Goal: Navigation & Orientation: Find specific page/section

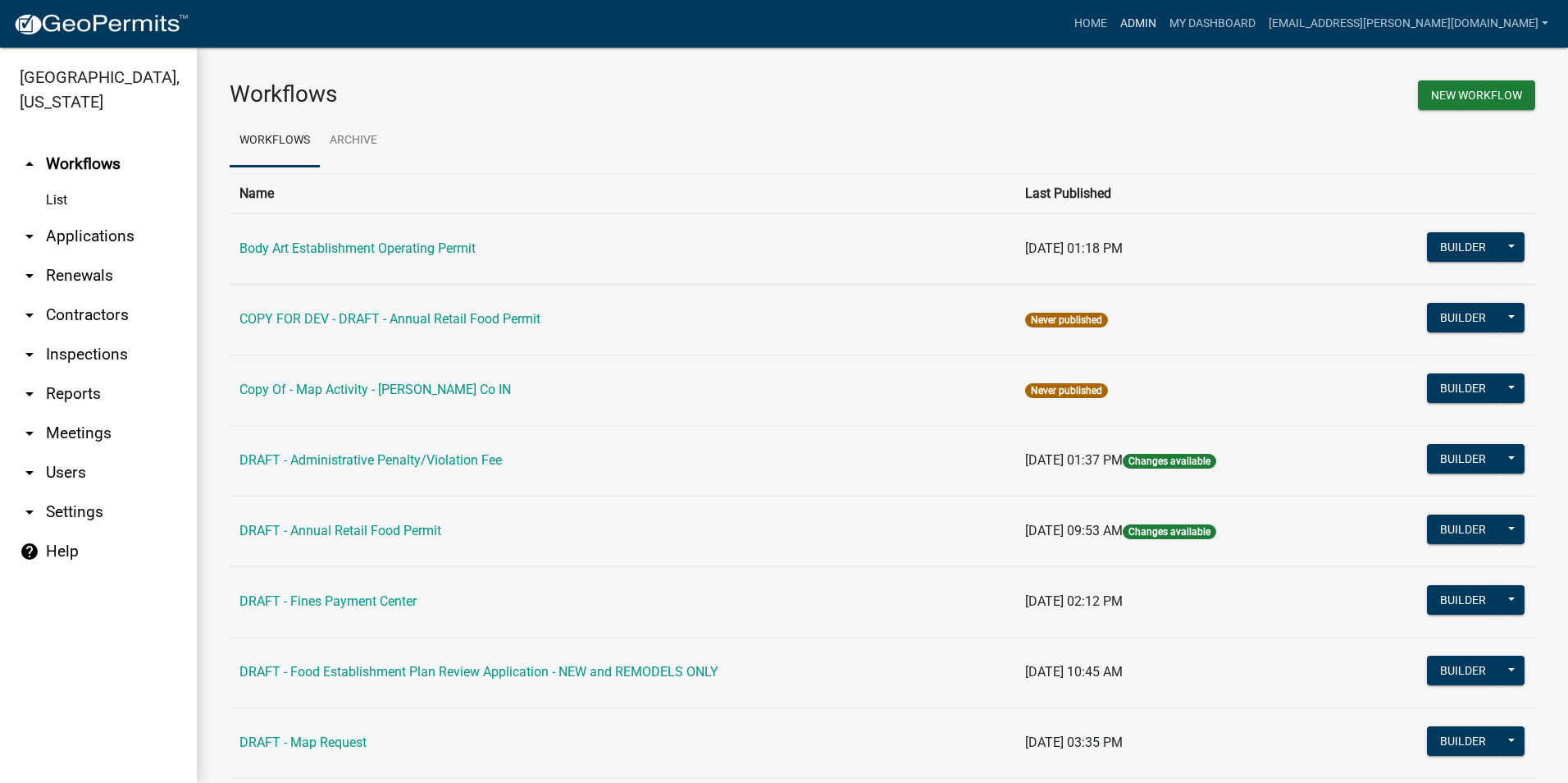
click at [1163, 17] on link "Admin" at bounding box center [1138, 24] width 50 height 31
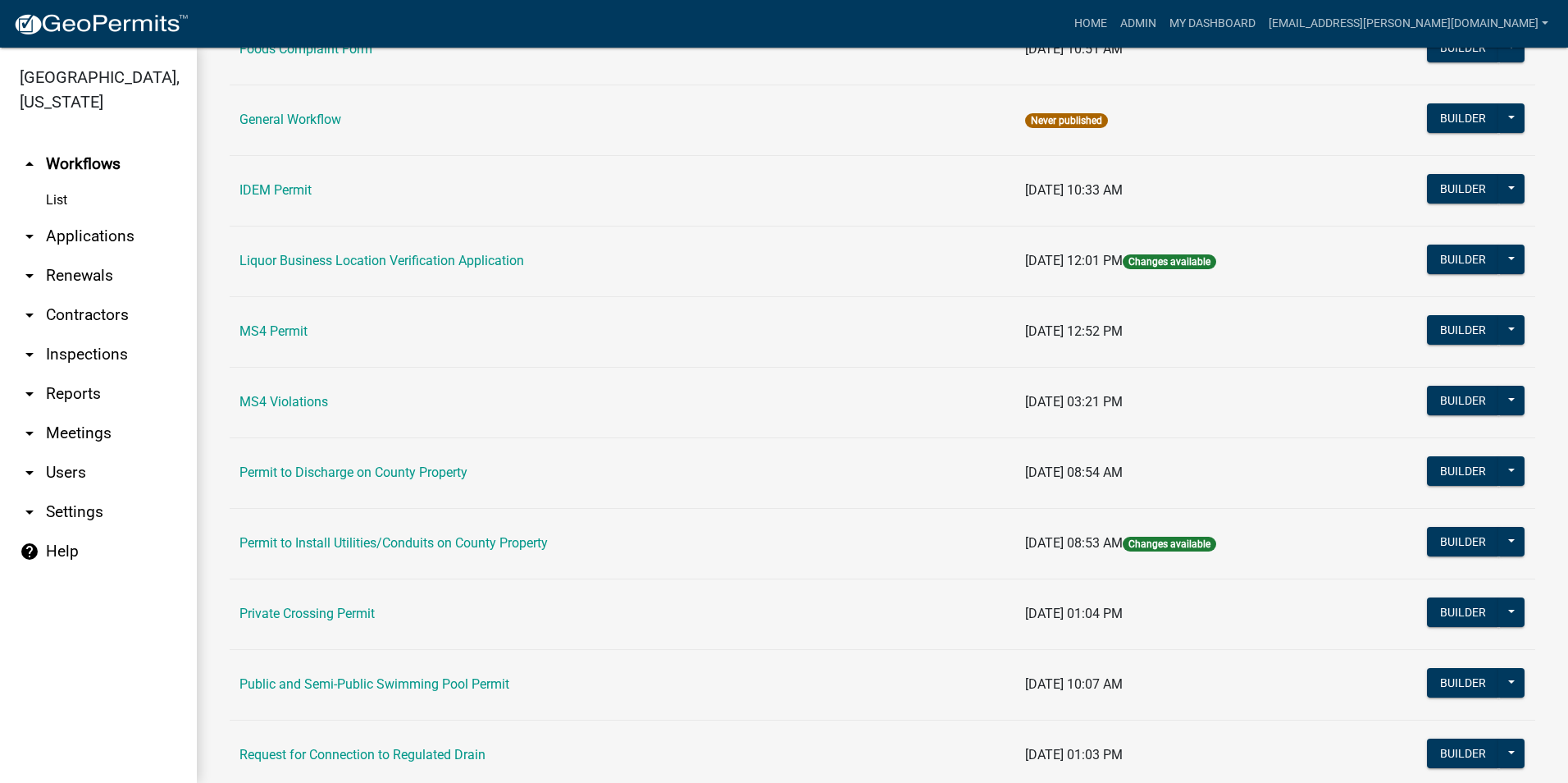
scroll to position [1311, 0]
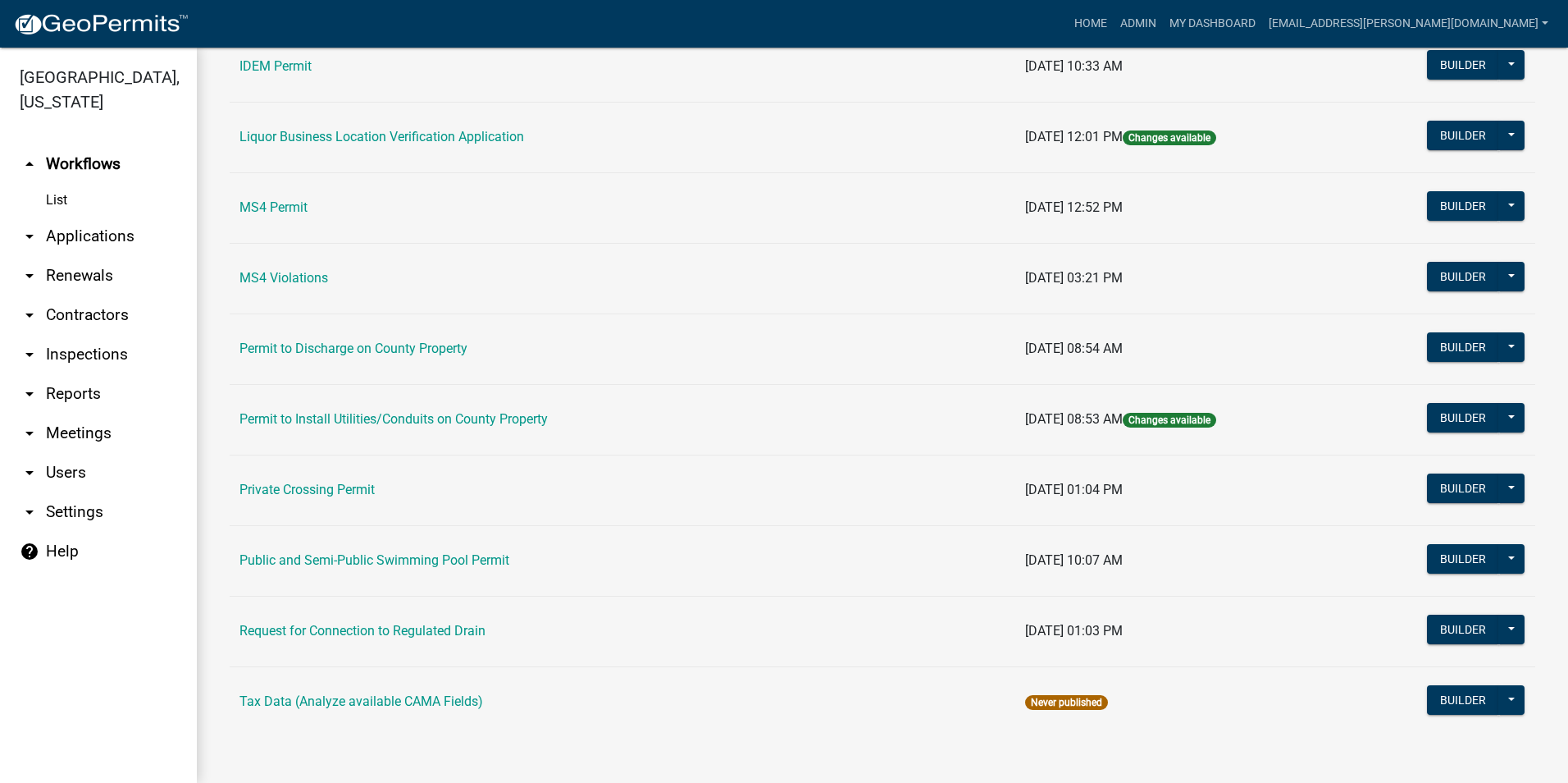
click at [489, 575] on td "Public and Semi-Public Swimming Pool Permit" at bounding box center [622, 561] width 785 height 71
click at [485, 564] on link "Public and Semi-Public Swimming Pool Permit" at bounding box center [374, 560] width 270 height 15
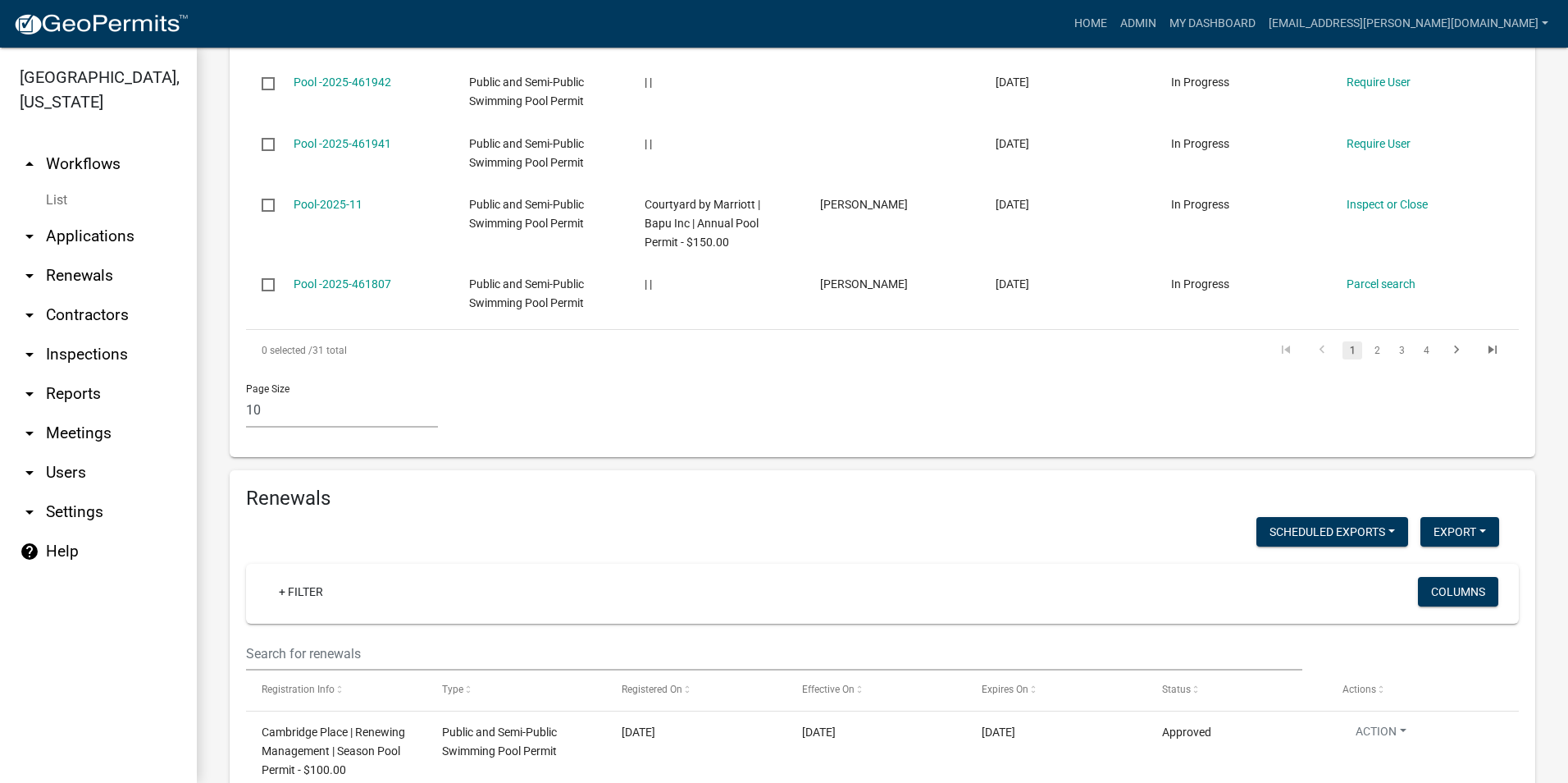
scroll to position [1477, 0]
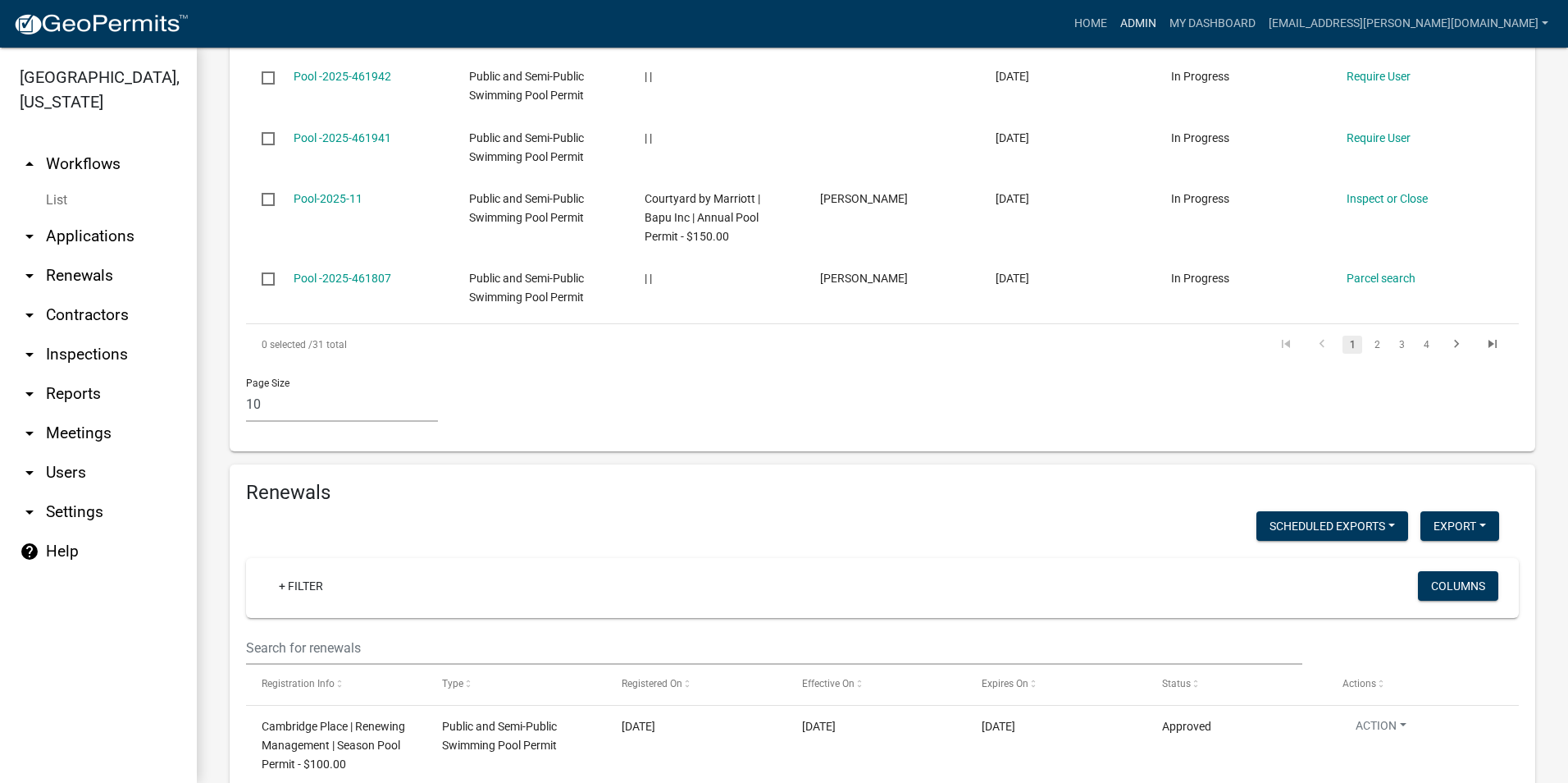
click at [1163, 23] on link "Admin" at bounding box center [1138, 24] width 50 height 31
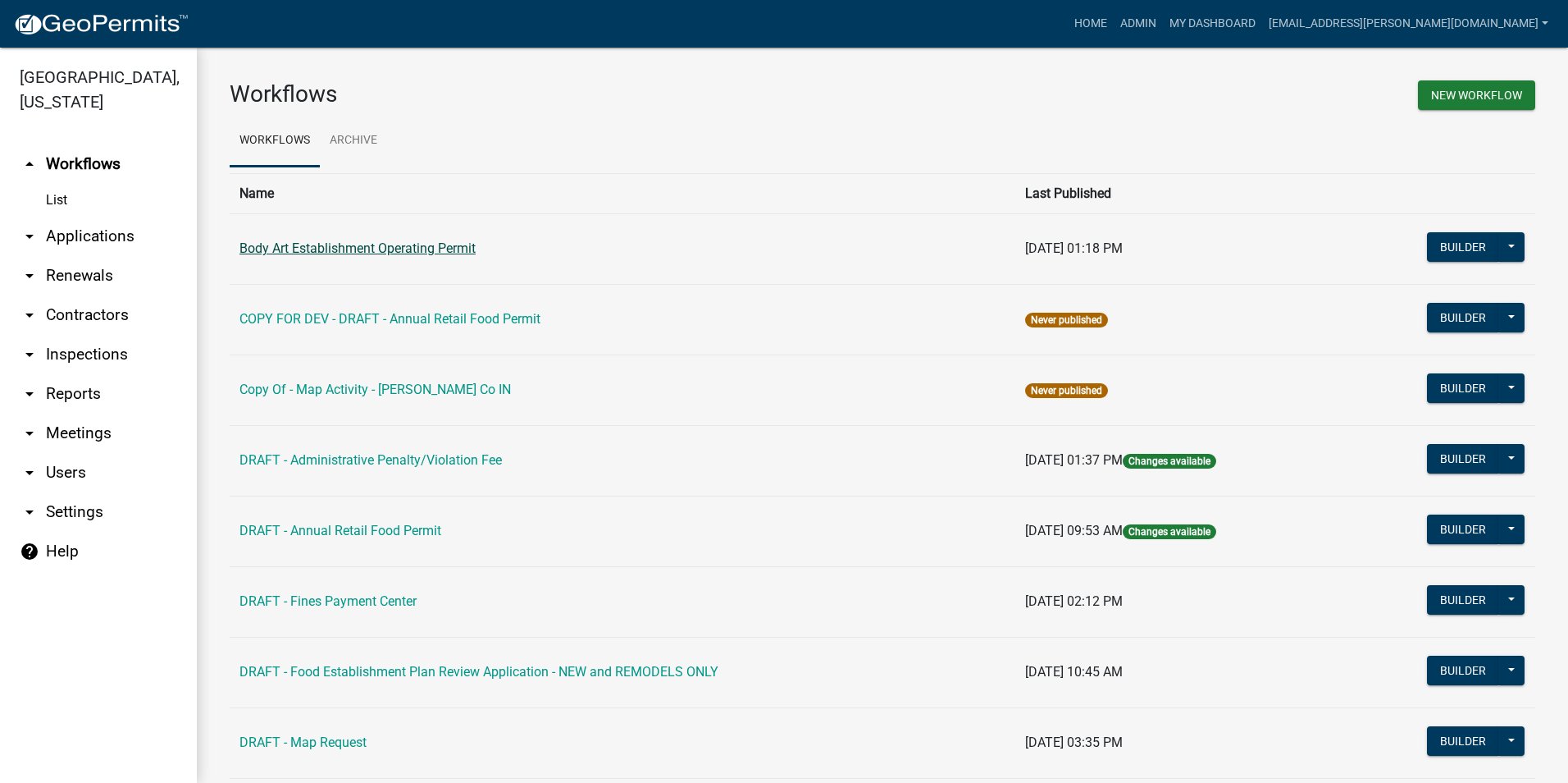
click at [460, 245] on link "Body Art Establishment Operating Permit" at bounding box center [357, 248] width 236 height 15
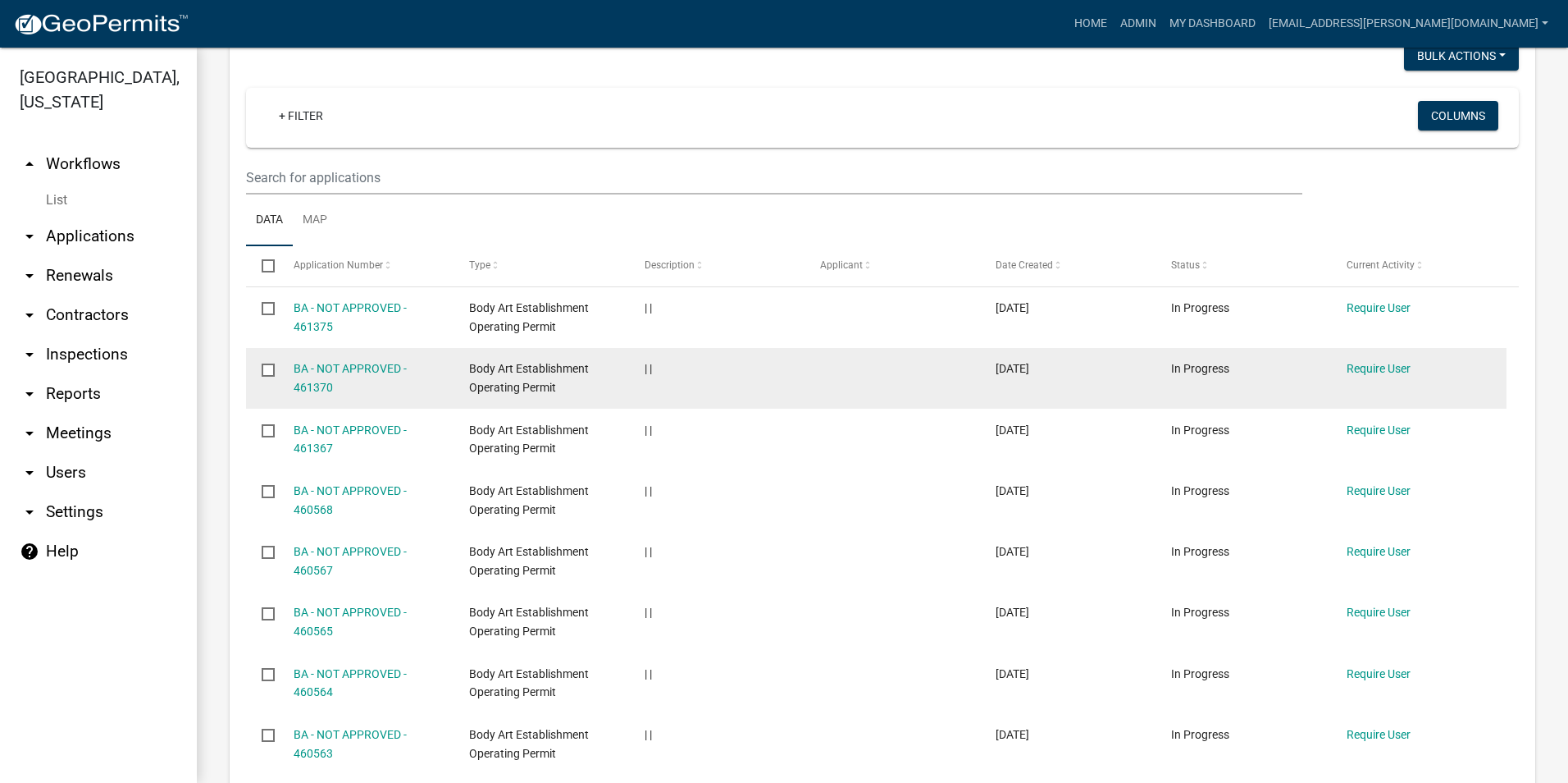
scroll to position [656, 0]
